Goal: Task Accomplishment & Management: Manage account settings

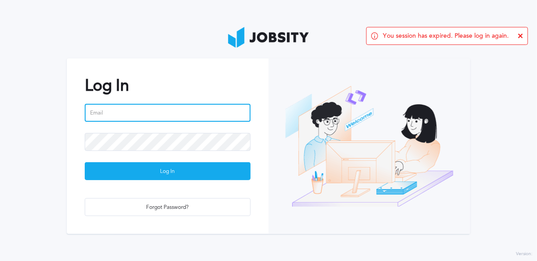
type input "[PERSON_NAME][EMAIL_ADDRESS][PERSON_NAME][DOMAIN_NAME]"
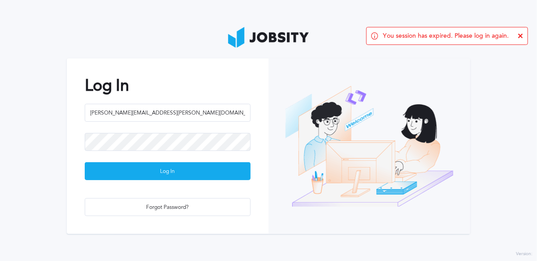
click at [135, 100] on div "Log In [PERSON_NAME][EMAIL_ADDRESS][PERSON_NAME][DOMAIN_NAME] Log In Forgot Pas…" at bounding box center [168, 145] width 202 height 175
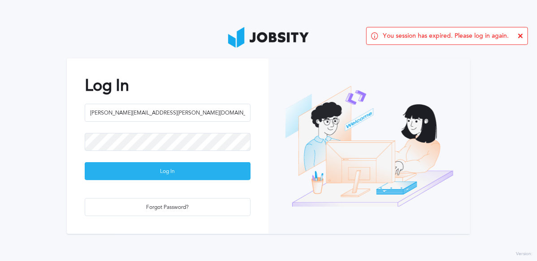
click at [163, 165] on div "Log In" at bounding box center [167, 171] width 165 height 18
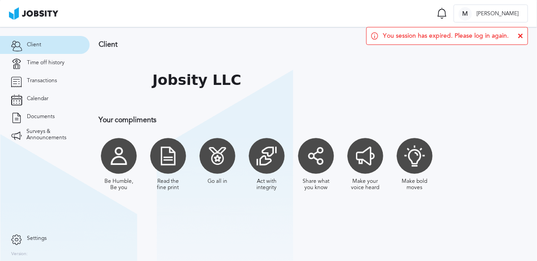
click at [521, 34] on icon at bounding box center [520, 35] width 5 height 5
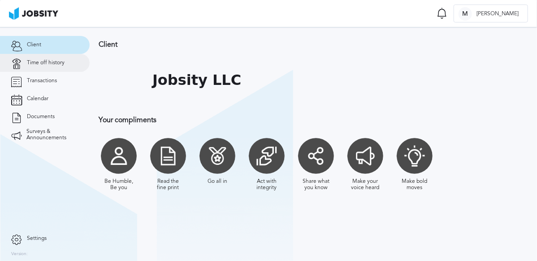
click at [40, 67] on link "Time off history" at bounding box center [45, 63] width 90 height 18
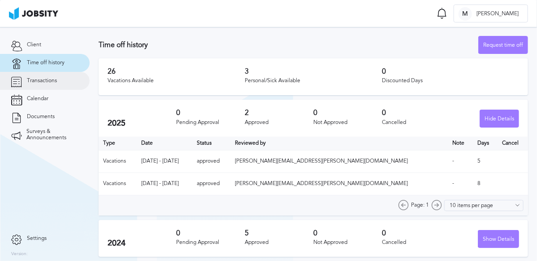
click at [47, 82] on span "Transactions" at bounding box center [42, 81] width 30 height 6
